Goal: Check status: Check status

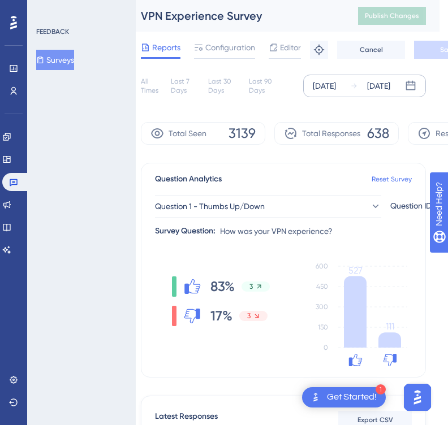
click at [372, 83] on div "[DATE]" at bounding box center [378, 86] width 23 height 14
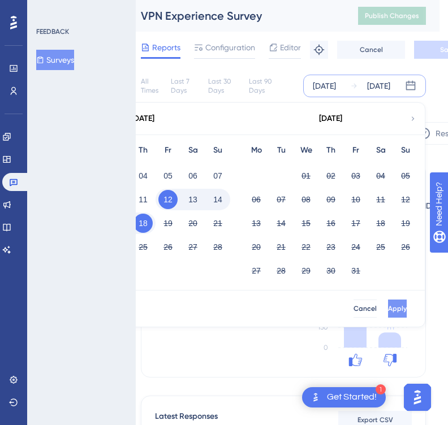
click at [388, 305] on span "Apply" at bounding box center [397, 308] width 19 height 9
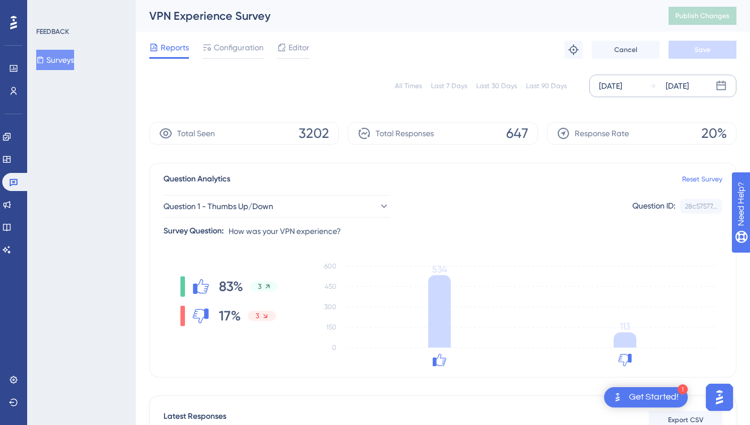
click at [447, 87] on div "[DATE]" at bounding box center [677, 86] width 23 height 14
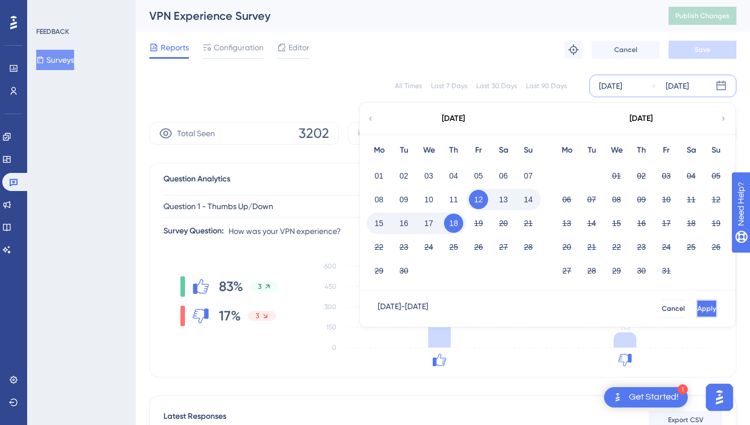
click at [447, 313] on button "Apply" at bounding box center [706, 309] width 21 height 18
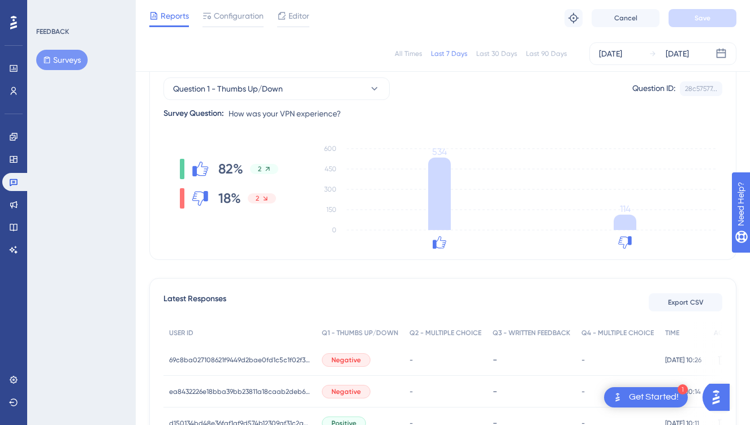
scroll to position [0, 8]
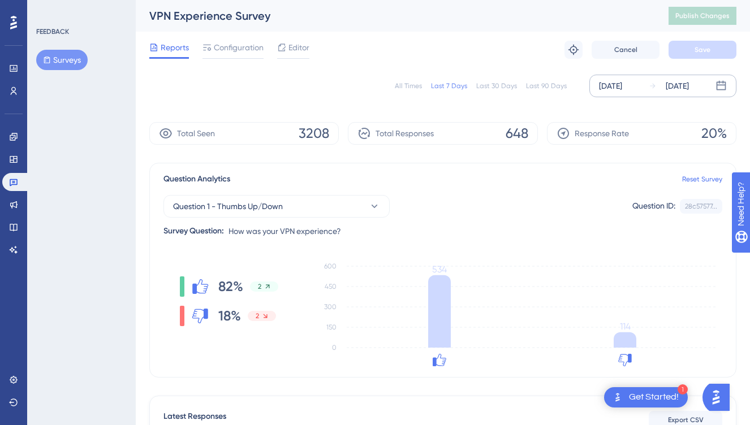
click at [622, 89] on div "[DATE]" at bounding box center [610, 86] width 23 height 14
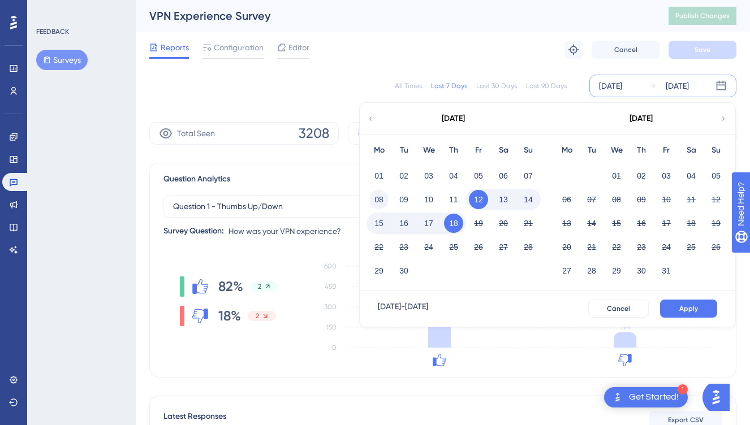
click at [375, 200] on button "08" at bounding box center [378, 199] width 19 height 19
click at [519, 199] on button "14" at bounding box center [528, 199] width 19 height 19
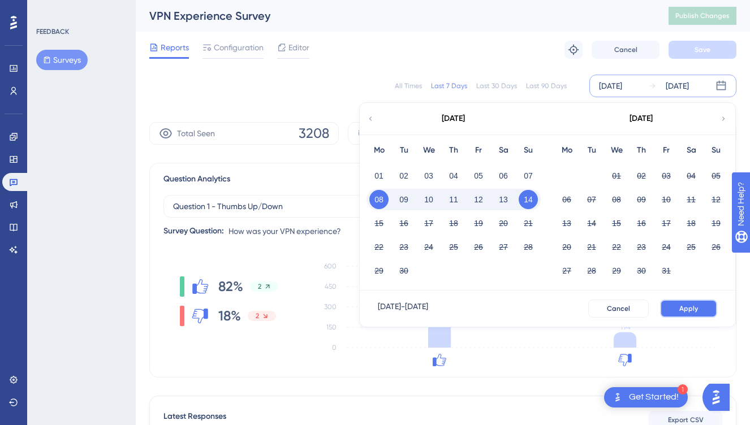
click at [691, 310] on button "Apply" at bounding box center [688, 309] width 57 height 18
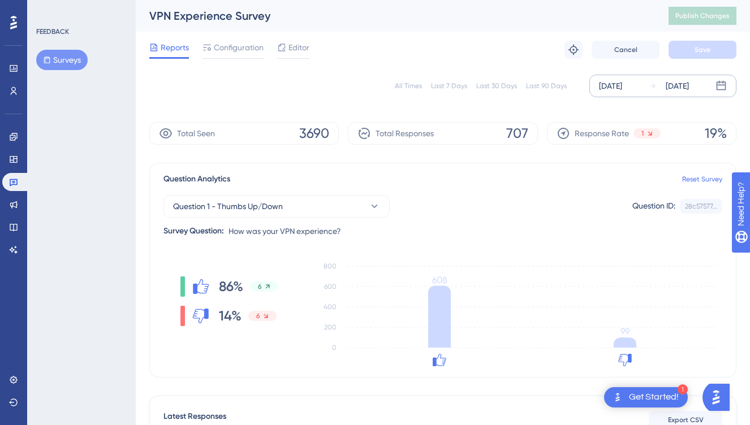
click at [622, 92] on div "[DATE]" at bounding box center [610, 86] width 23 height 14
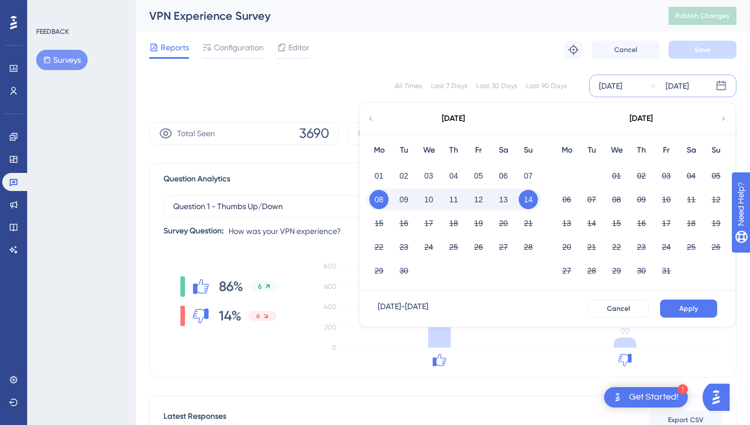
click at [622, 92] on div "[DATE]" at bounding box center [610, 86] width 23 height 14
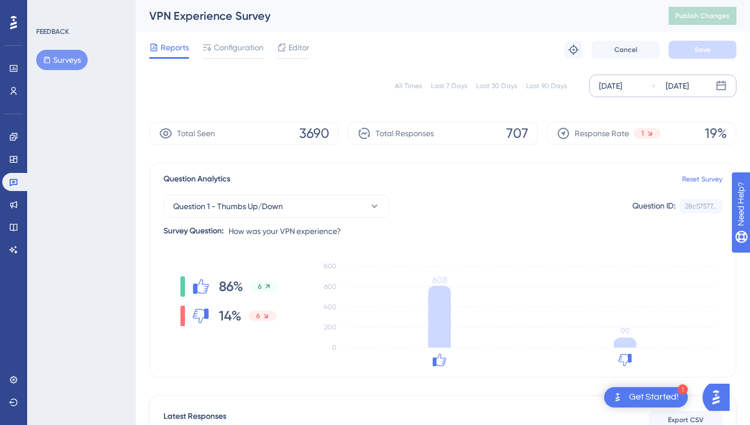
click at [622, 83] on div "[DATE]" at bounding box center [610, 86] width 23 height 14
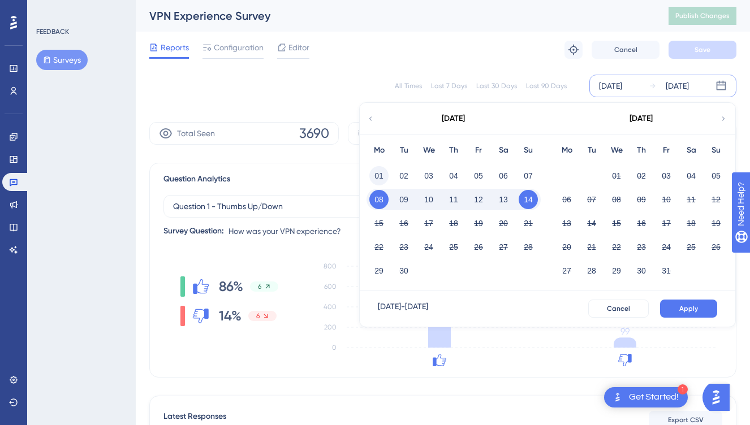
click at [369, 177] on button "01" at bounding box center [378, 175] width 19 height 19
click at [519, 176] on button "07" at bounding box center [528, 175] width 19 height 19
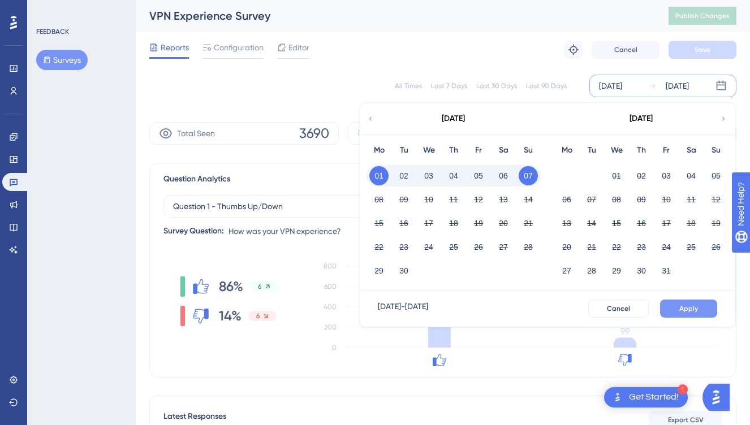
click at [684, 305] on span "Apply" at bounding box center [688, 308] width 19 height 9
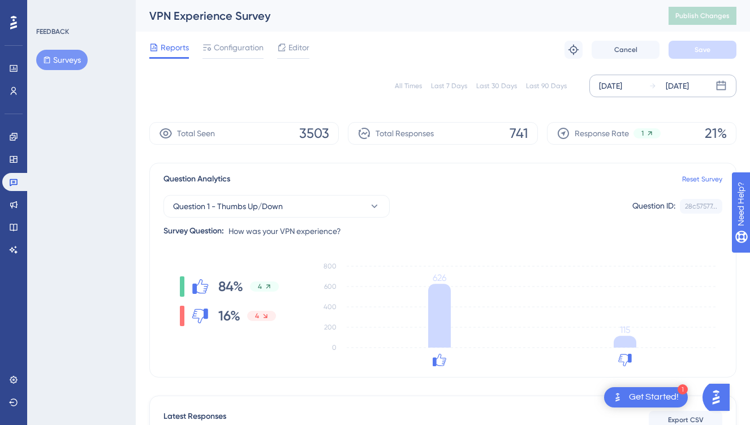
click at [21, 303] on div "Performance Users Engagement Widgets Feedback Product Updates Knowledge Base AI…" at bounding box center [13, 212] width 27 height 425
click at [693, 93] on div "[DATE] [DATE]" at bounding box center [662, 86] width 147 height 23
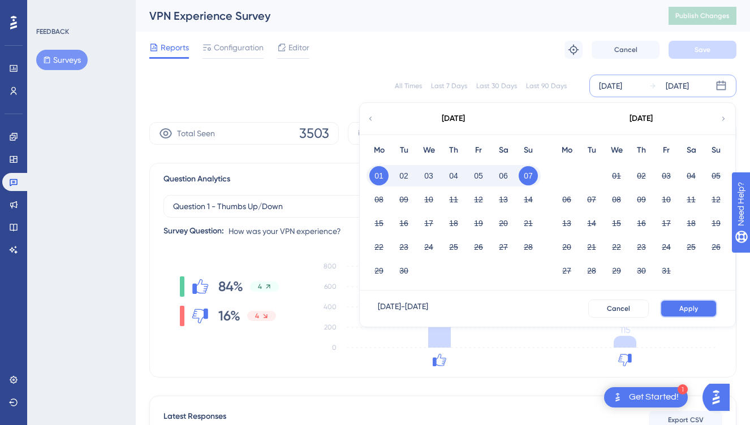
click at [685, 309] on span "Apply" at bounding box center [688, 308] width 19 height 9
